Goal: Information Seeking & Learning: Find specific fact

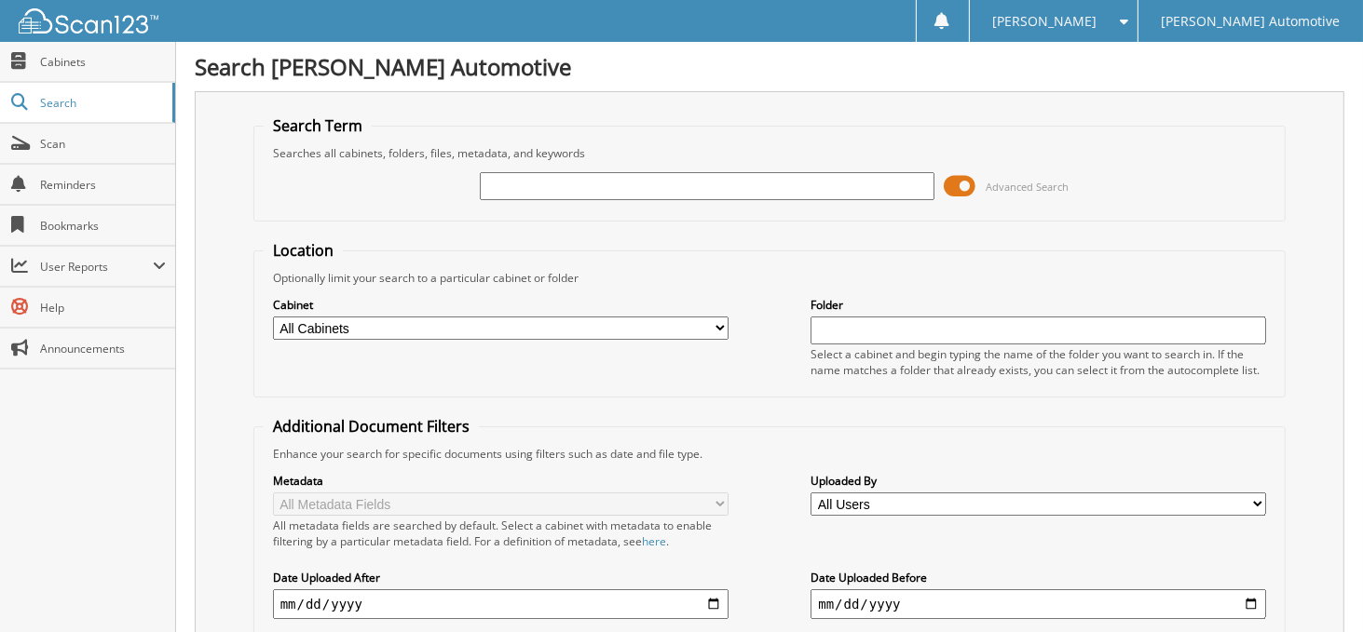
click at [555, 190] on input "text" at bounding box center [707, 186] width 455 height 28
type input "590216c"
click at [554, 186] on input "590216c" at bounding box center [707, 186] width 455 height 28
type input "590216"
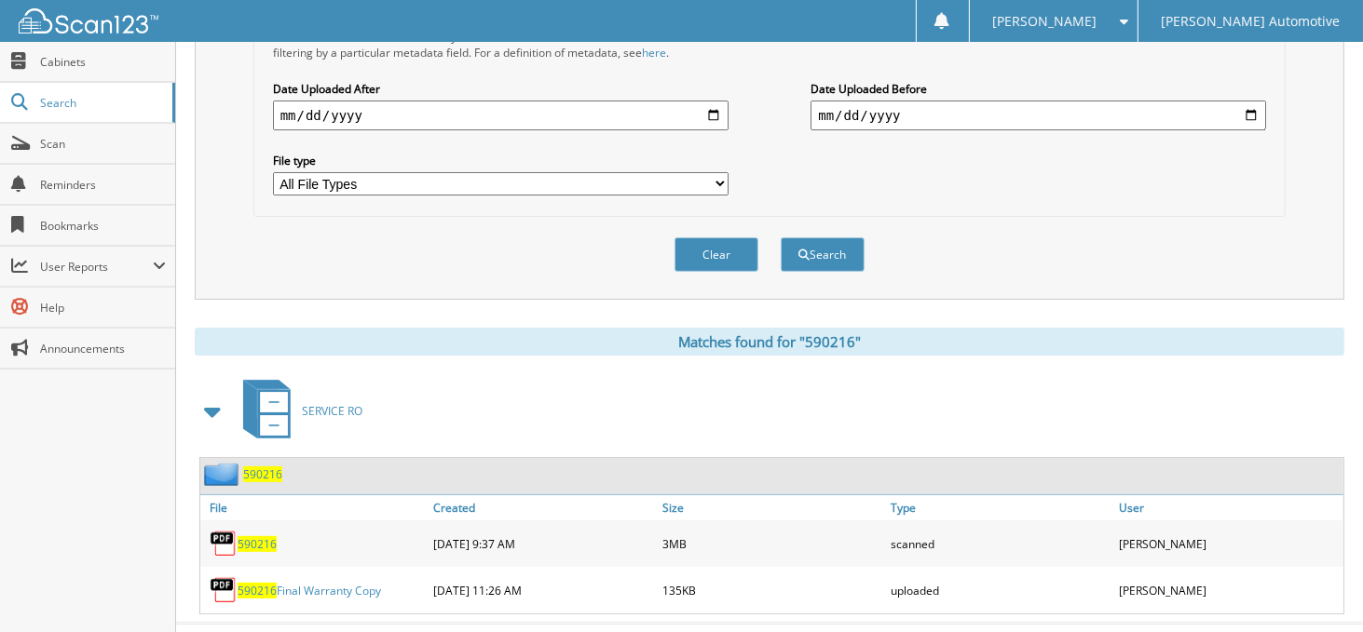
scroll to position [508, 0]
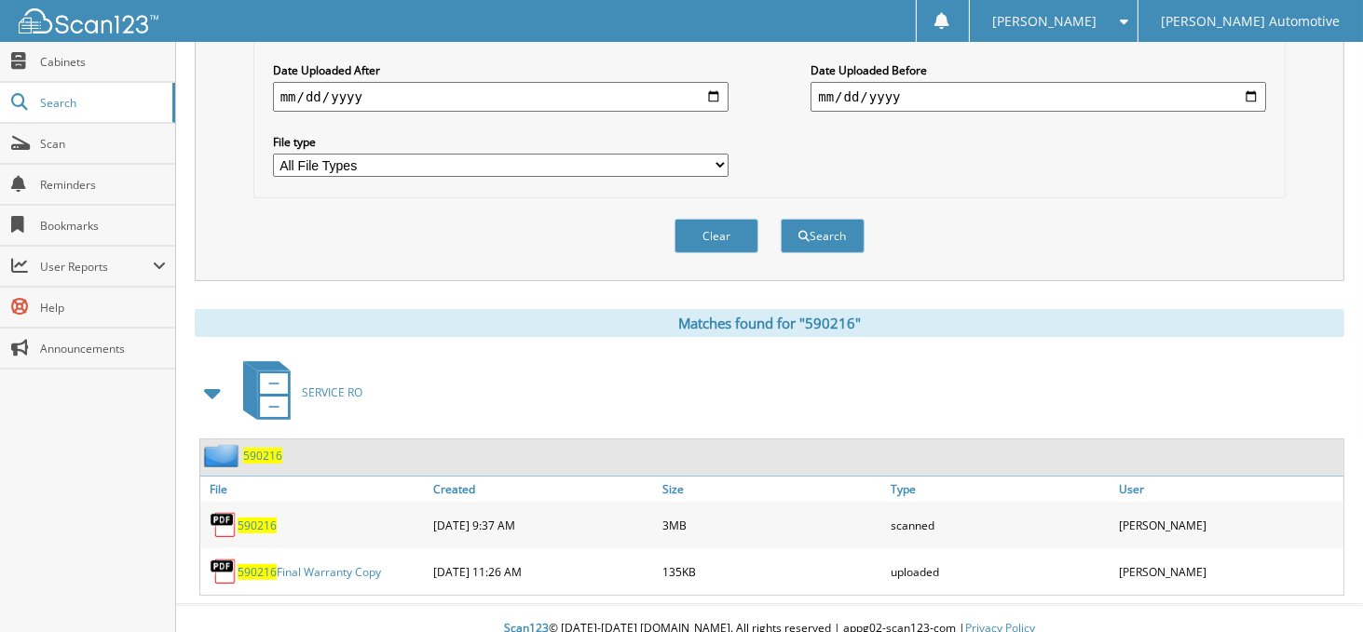
click at [260, 518] on span "590216" at bounding box center [257, 526] width 39 height 16
click at [268, 448] on span "590216" at bounding box center [262, 456] width 39 height 16
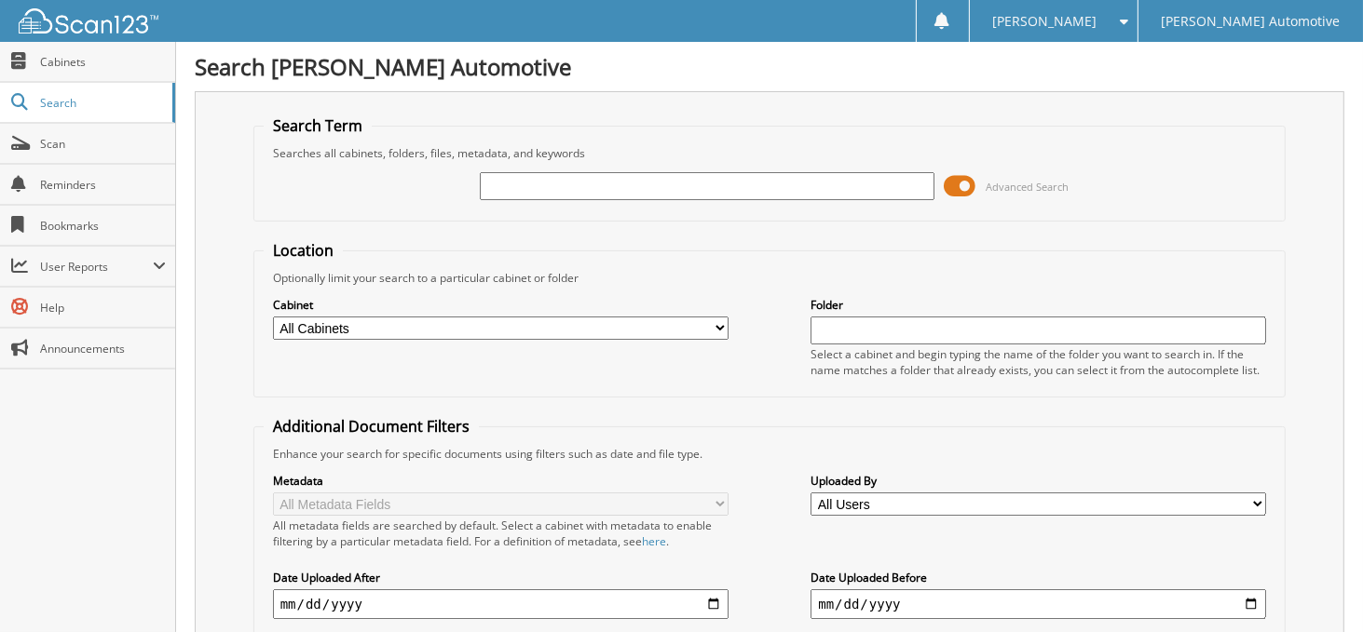
click at [542, 176] on input "text" at bounding box center [707, 186] width 455 height 28
type input "588649"
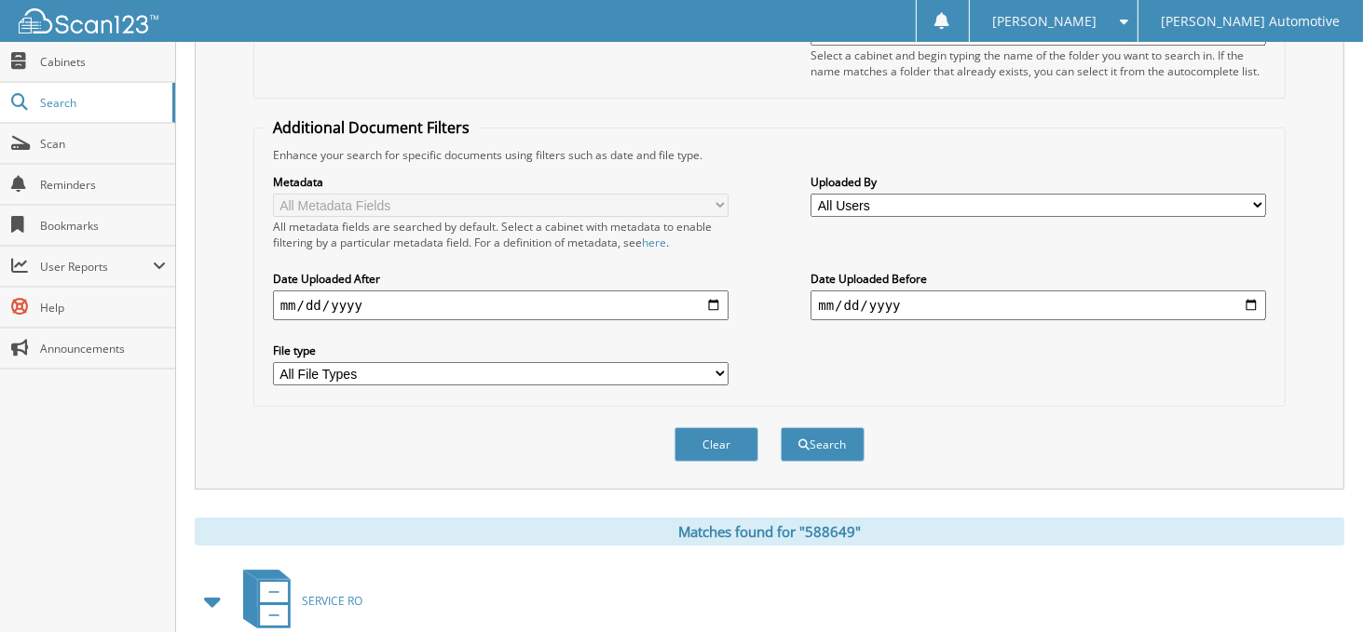
scroll to position [461, 0]
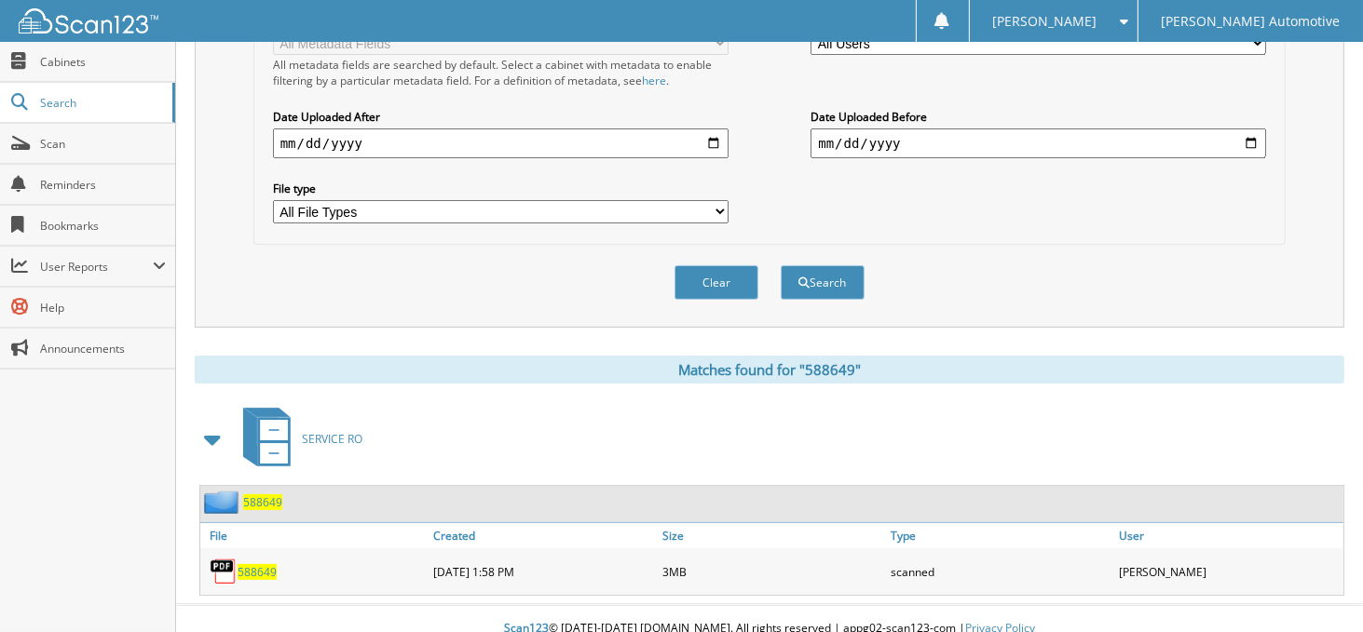
click at [276, 495] on span "588649" at bounding box center [262, 503] width 39 height 16
